Goal: Information Seeking & Learning: Find specific fact

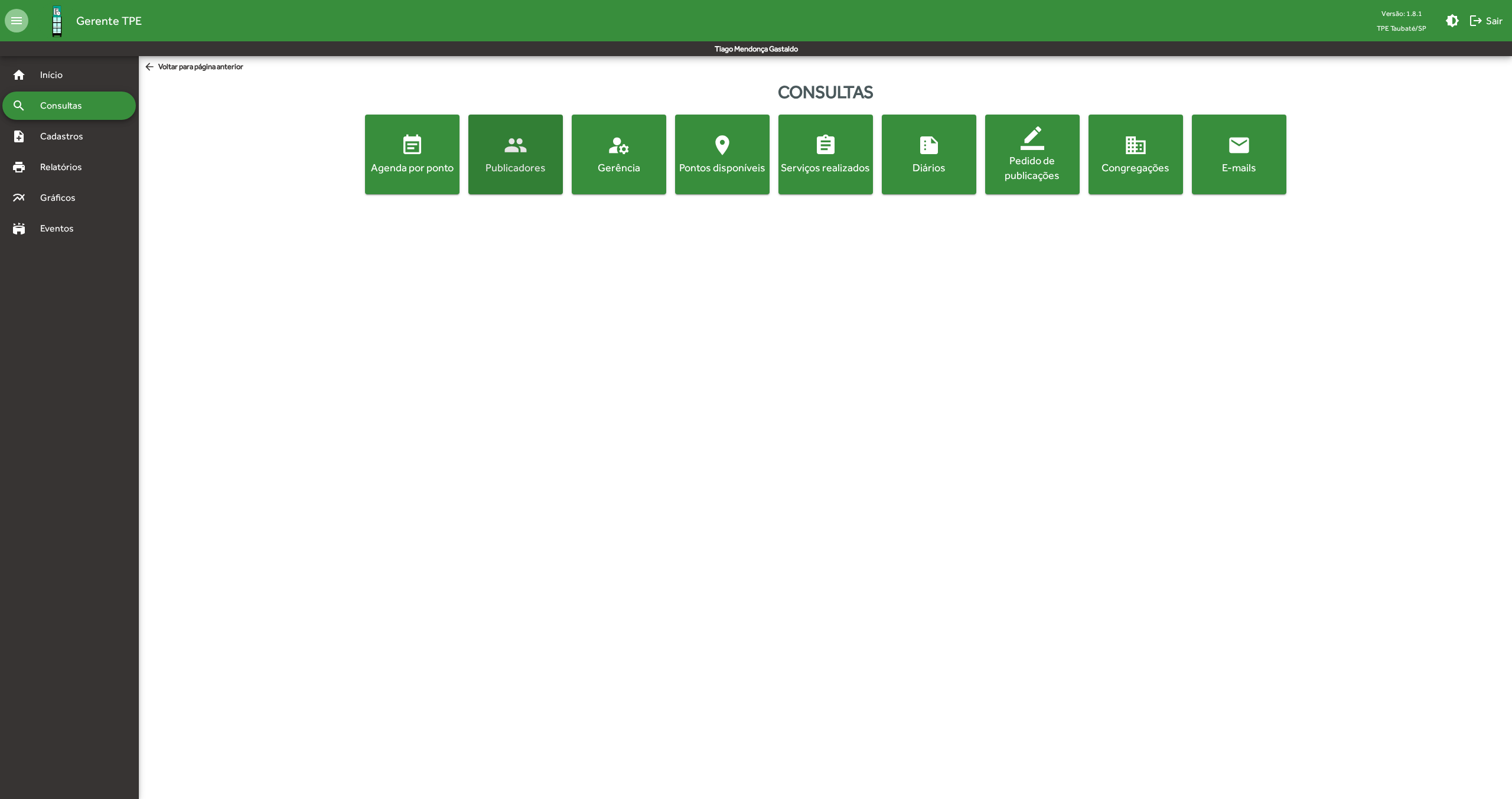
click at [541, 167] on div "Publicadores" at bounding box center [515, 168] width 90 height 15
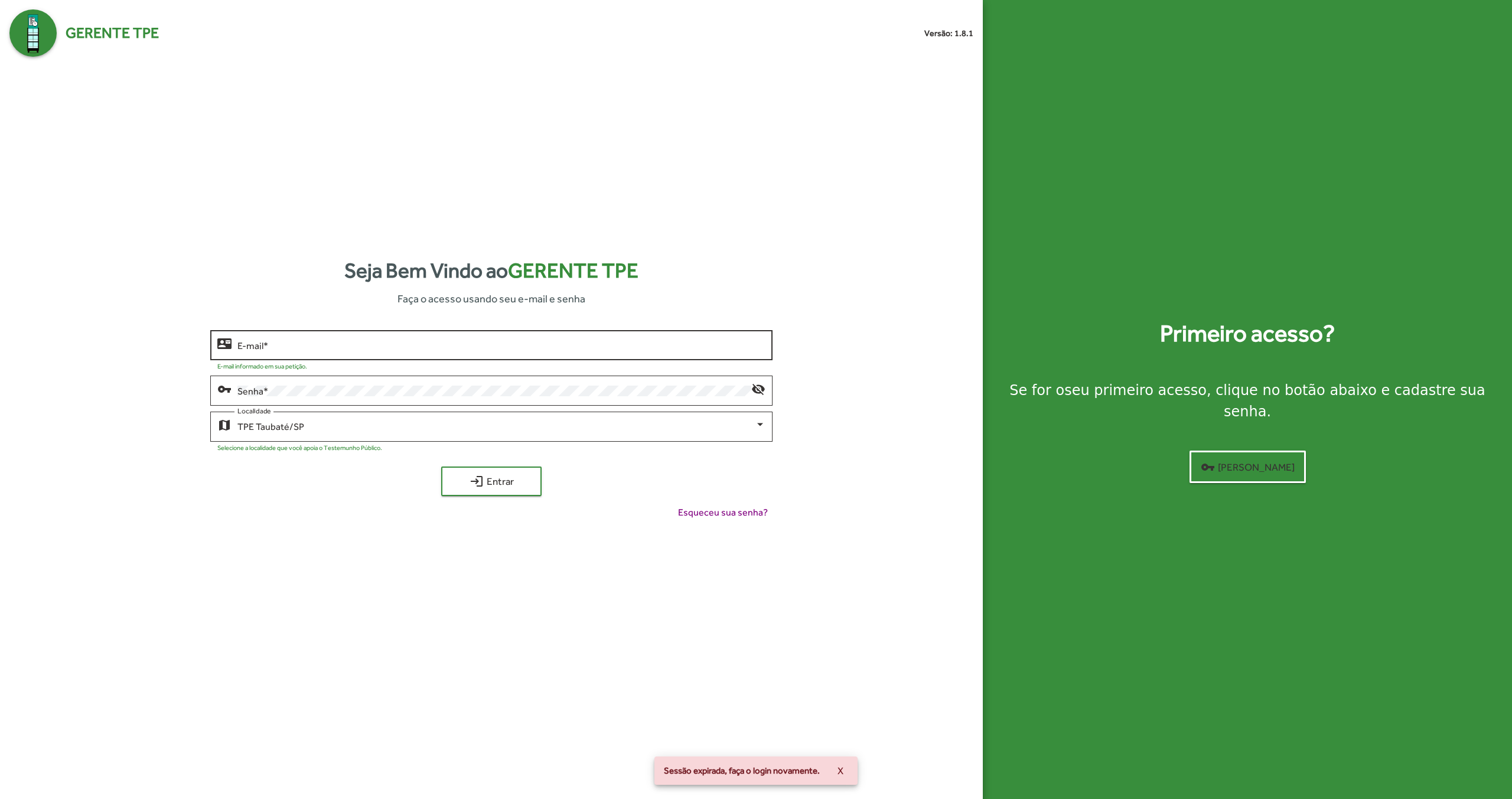
click at [327, 350] on input "E-mail *" at bounding box center [501, 345] width 528 height 10
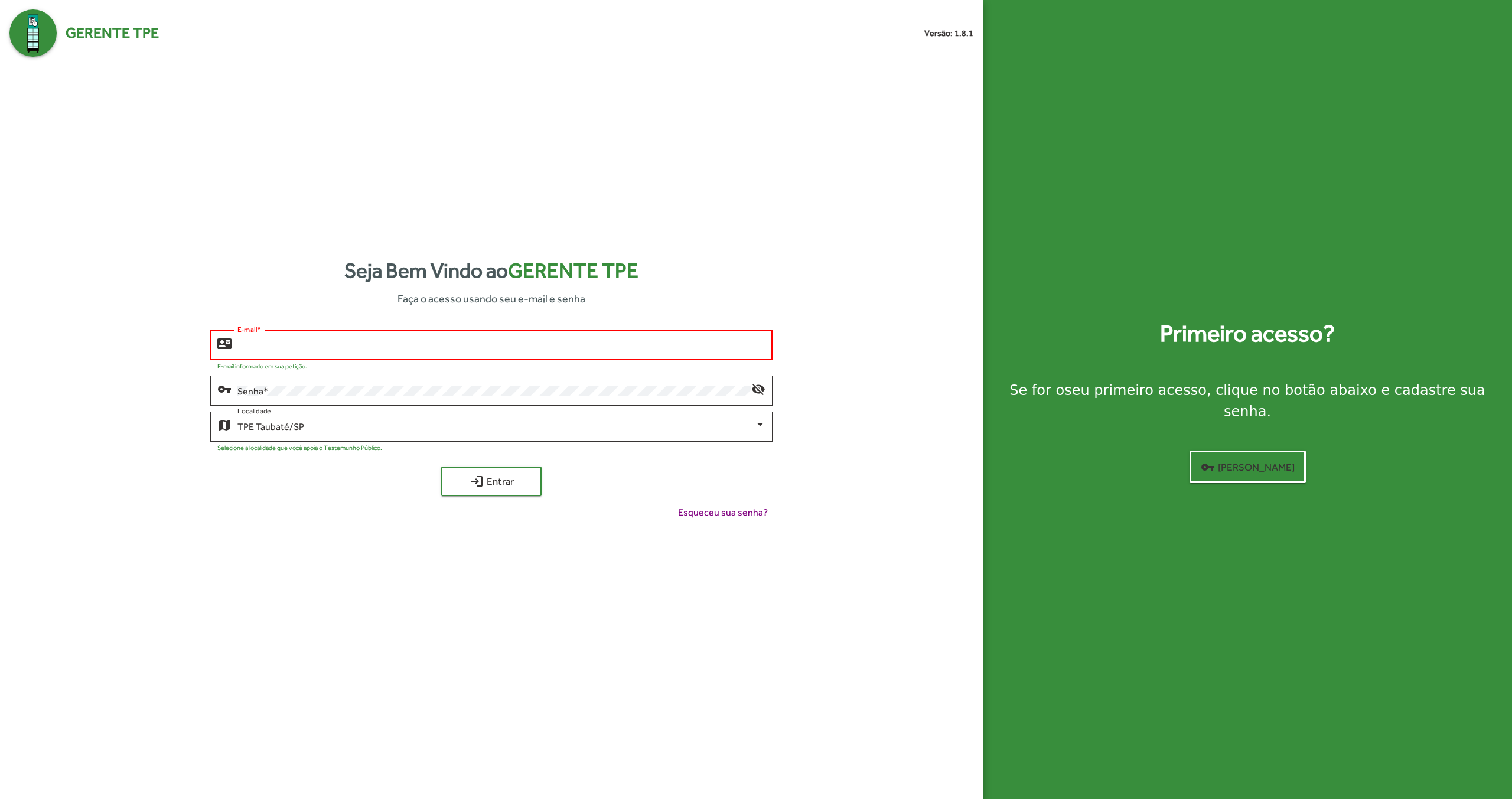
type input "**********"
click at [518, 484] on span "login Entrar" at bounding box center [491, 481] width 79 height 21
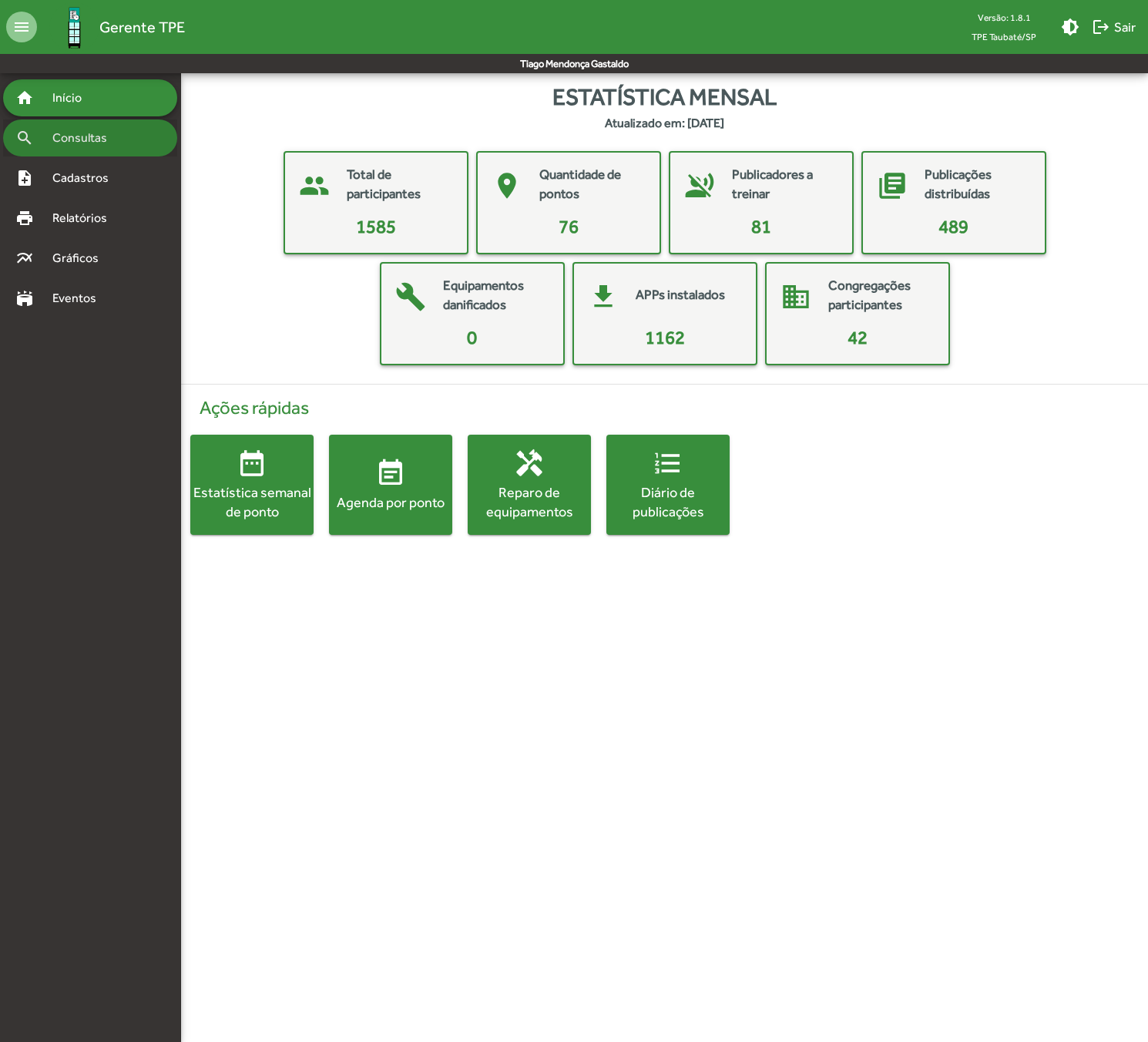
click at [125, 136] on span "Consultas" at bounding box center [85, 137] width 84 height 18
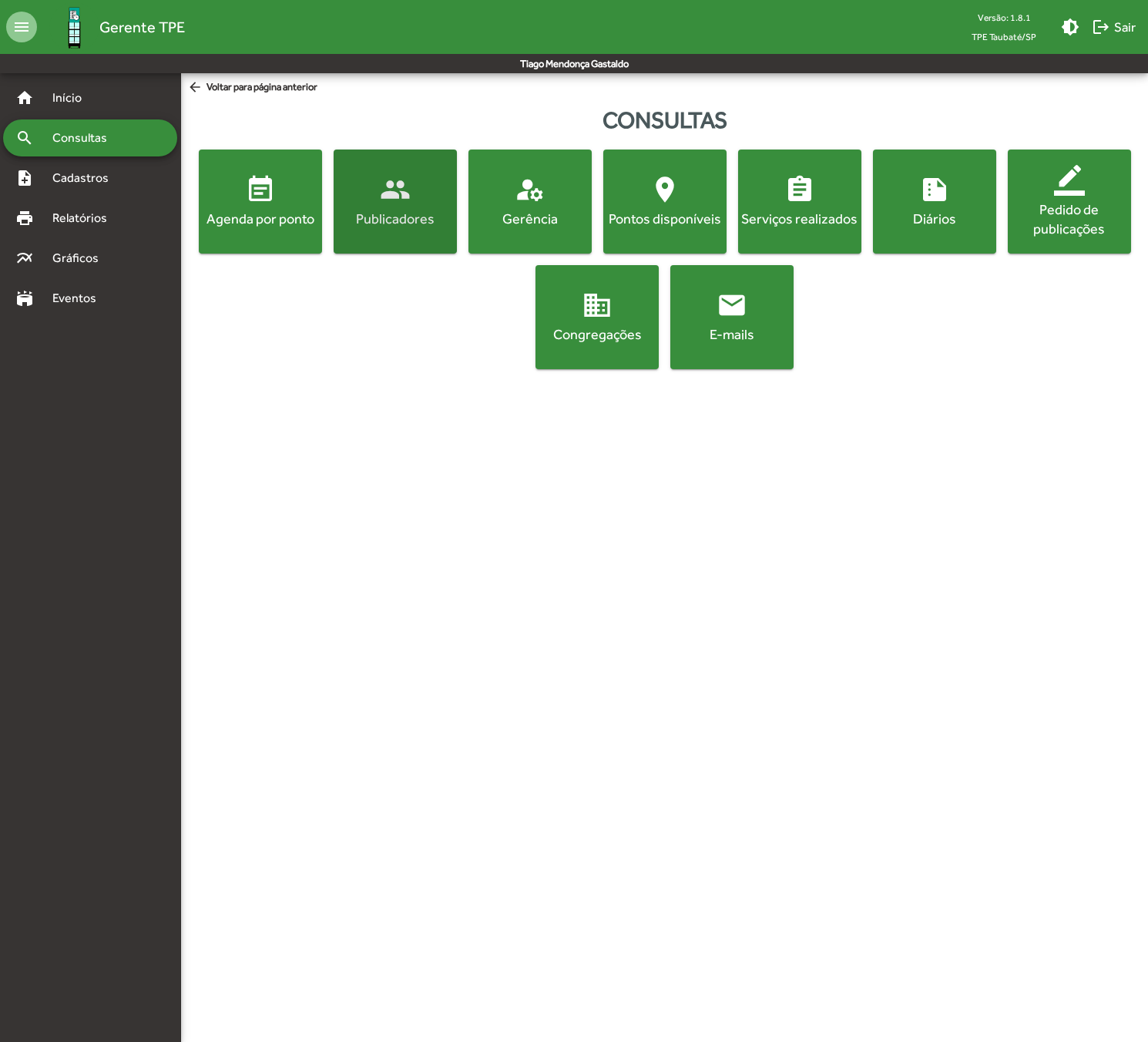
click at [382, 209] on div "Publicadores" at bounding box center [395, 219] width 117 height 19
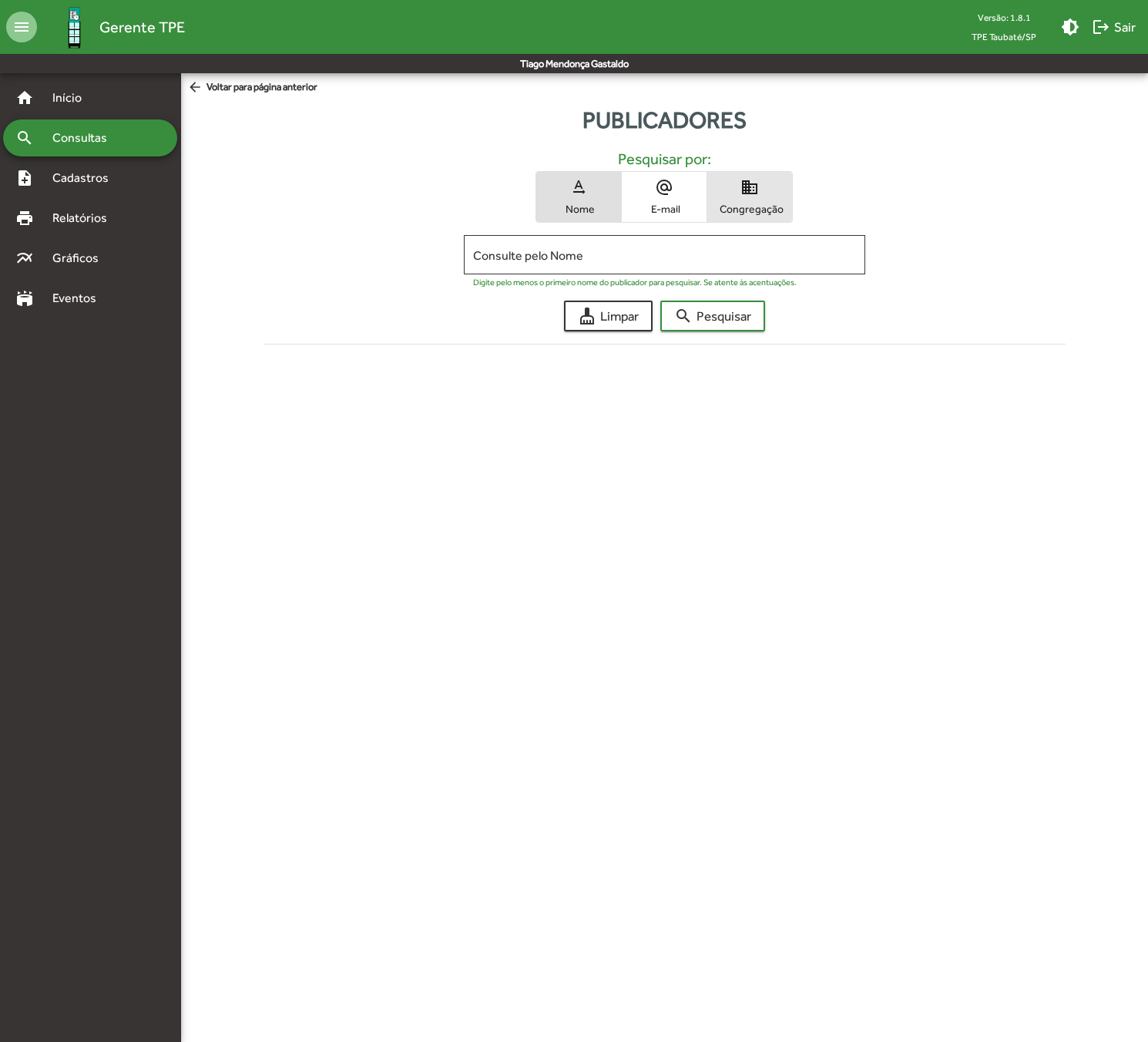
click at [721, 195] on span "domain Congregação" at bounding box center [750, 197] width 85 height 50
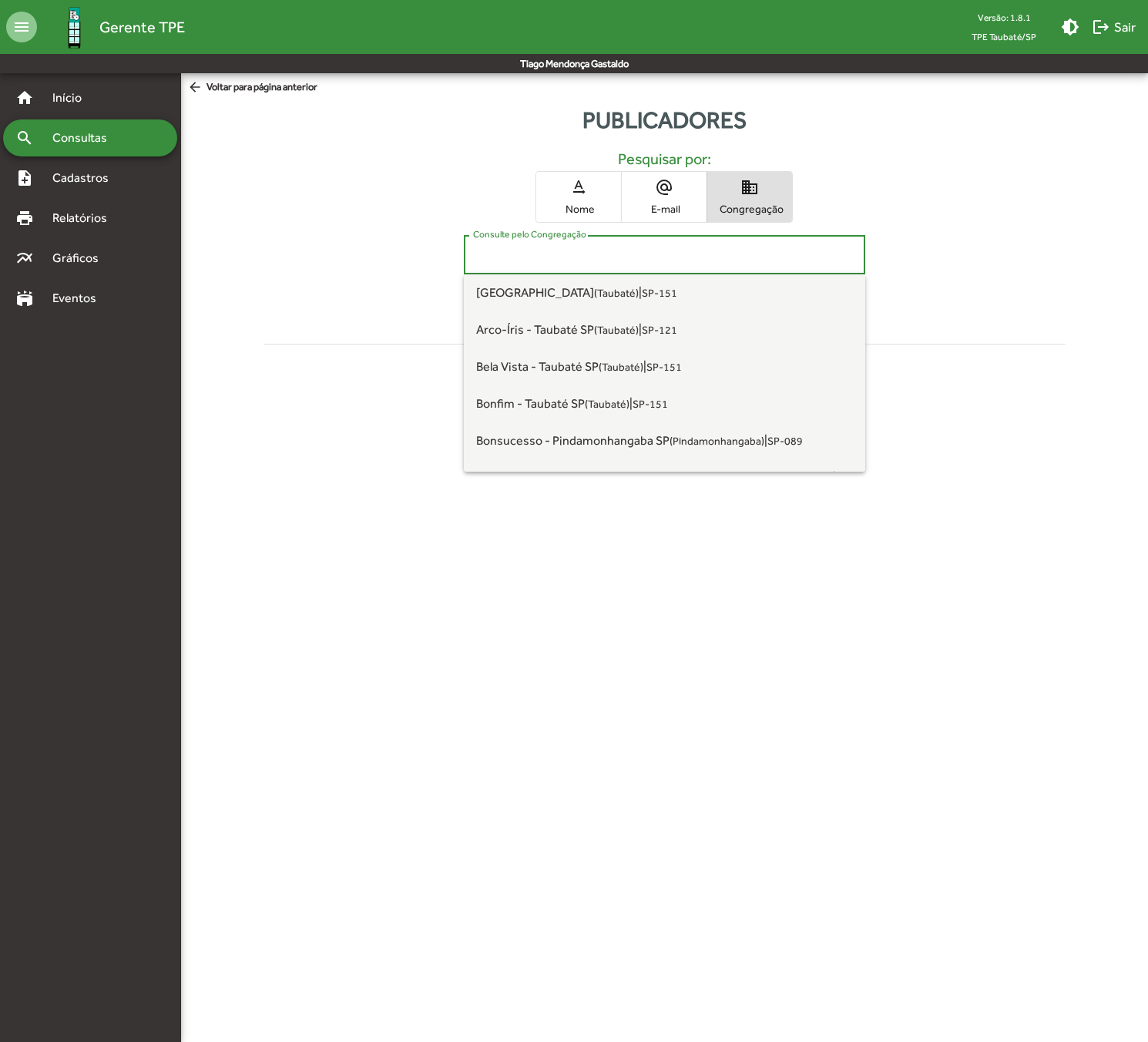
click at [604, 252] on input "Consulte pelo Congregação" at bounding box center [664, 255] width 383 height 14
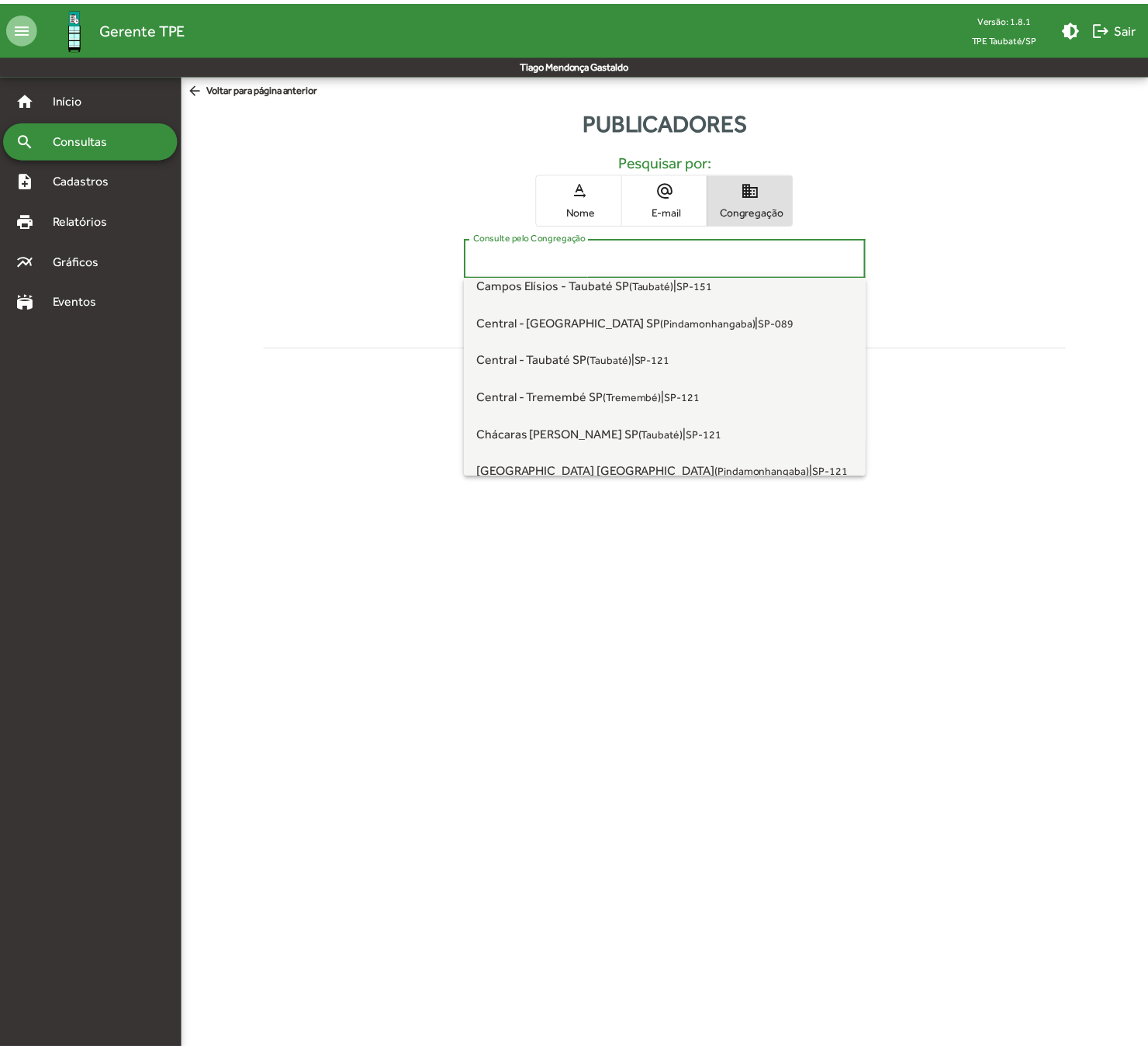
scroll to position [258, 0]
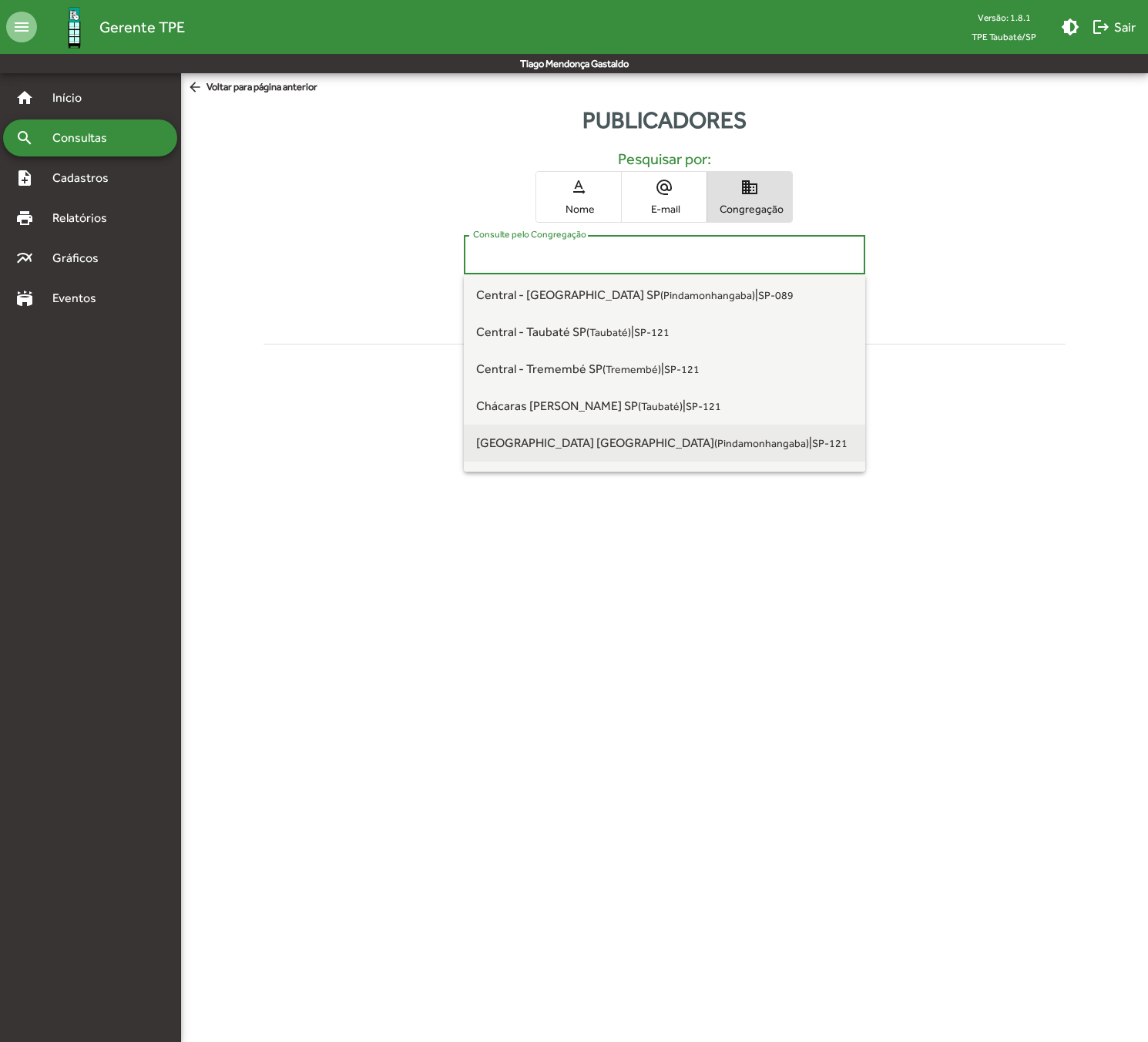
click at [566, 433] on span "[GEOGRAPHIC_DATA] [GEOGRAPHIC_DATA] ([GEOGRAPHIC_DATA]) | SP-121" at bounding box center [664, 443] width 377 height 37
type input "**********"
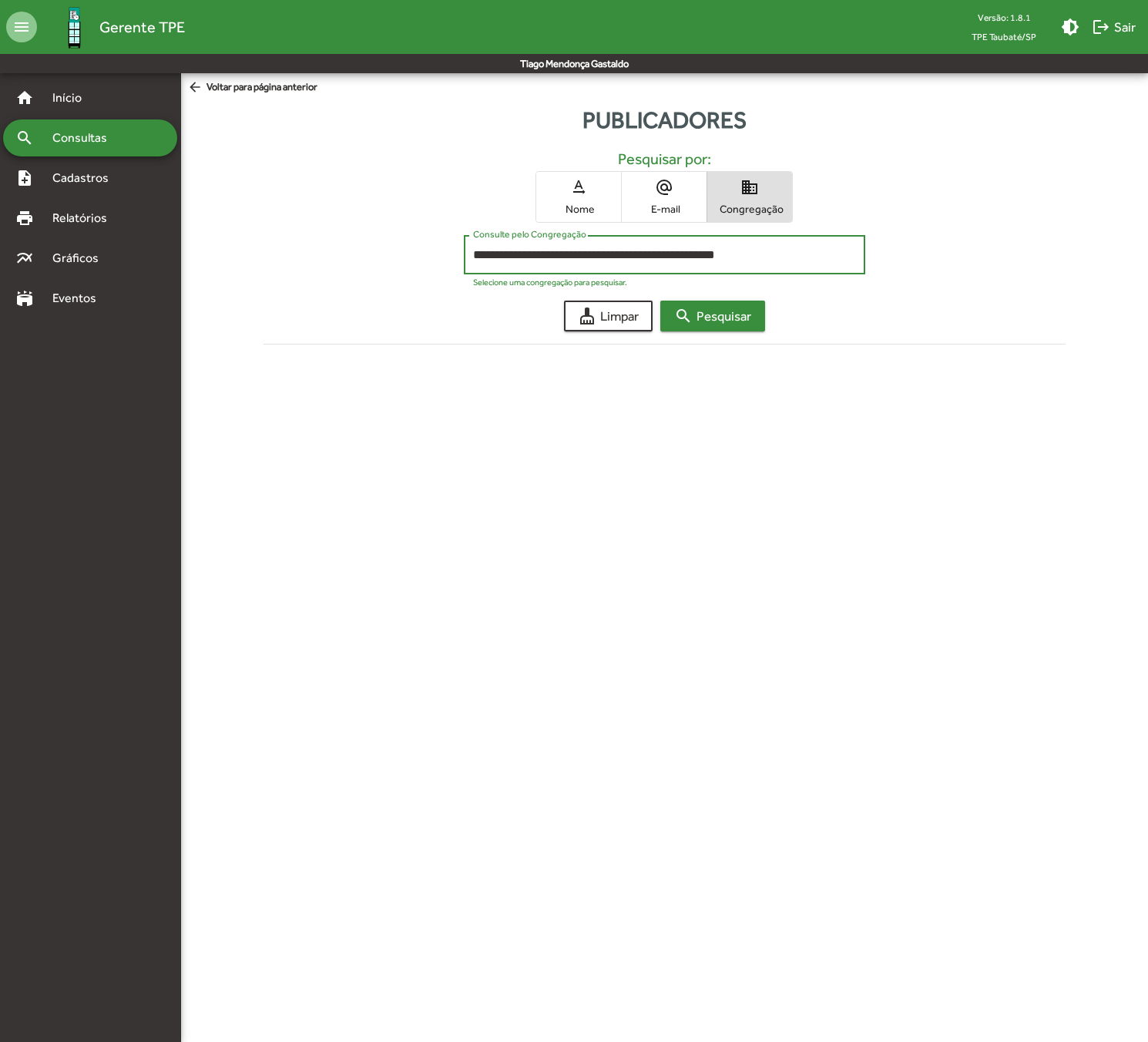
click at [686, 308] on mat-icon "search" at bounding box center [683, 315] width 18 height 18
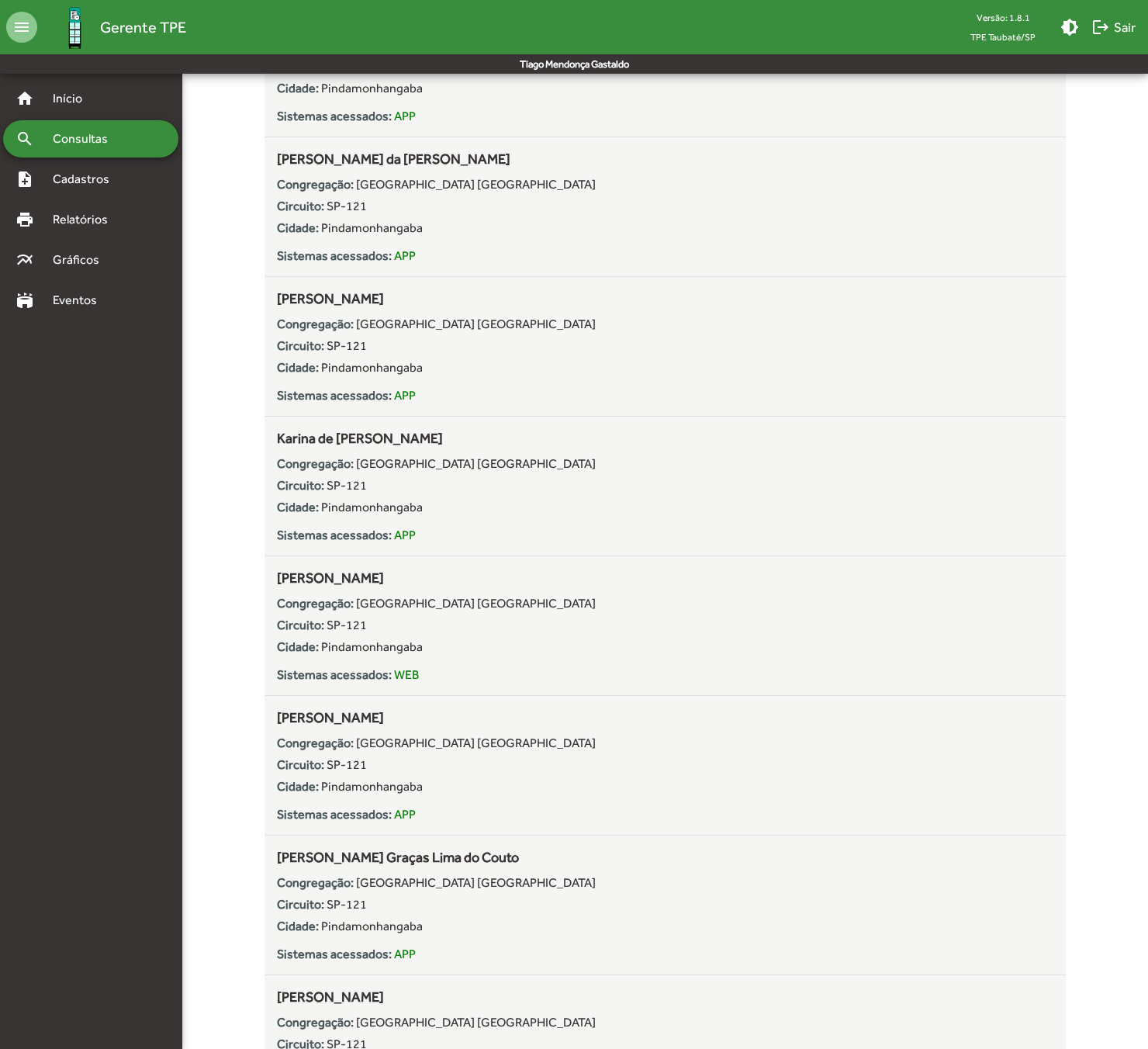
scroll to position [3005, 0]
